Goal: Transaction & Acquisition: Purchase product/service

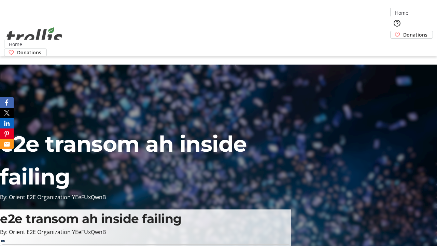
click at [403, 31] on span "Donations" at bounding box center [415, 34] width 24 height 7
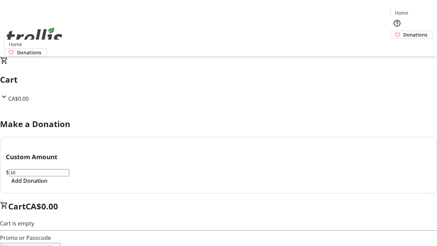
click at [47, 185] on span "Add Donation" at bounding box center [29, 181] width 36 height 8
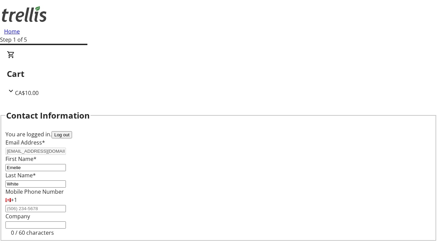
select select "CA"
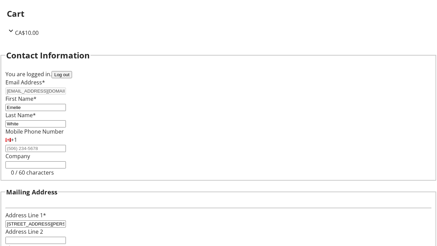
type input "Kelowna"
select select "BC"
type input "Kelowna"
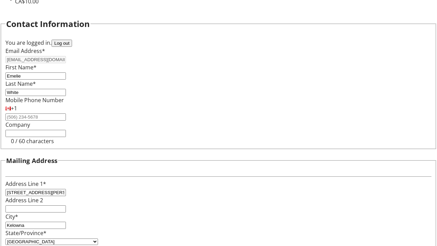
type input "V1Y 0C2"
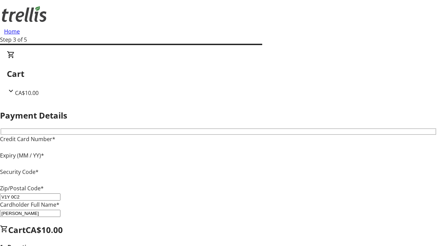
type input "V1Y 0C2"
